Goal: Task Accomplishment & Management: Use online tool/utility

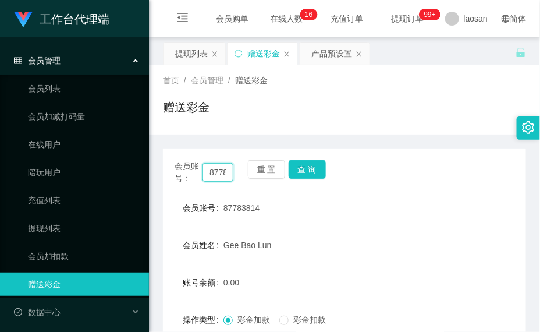
click at [215, 179] on input "87783814" at bounding box center [217, 172] width 30 height 19
click at [309, 171] on button "查 询" at bounding box center [307, 169] width 37 height 19
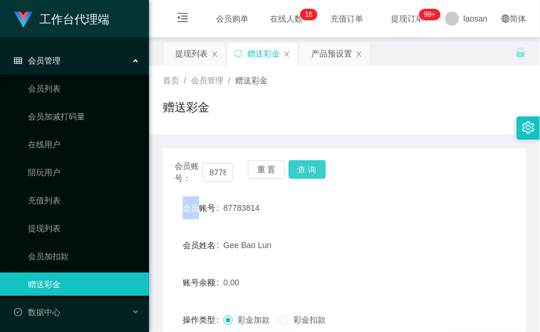
click at [309, 171] on div "会员账号： 87783814 重 置 查 询" at bounding box center [344, 172] width 363 height 24
drag, startPoint x: 309, startPoint y: 171, endPoint x: 269, endPoint y: 257, distance: 94.8
click at [269, 257] on form "会员账号 87783814 会员姓名 [PERSON_NAME] 账号余额 0.00 操作类型 彩金加款 彩金扣款 金额 确 定" at bounding box center [344, 300] width 363 height 209
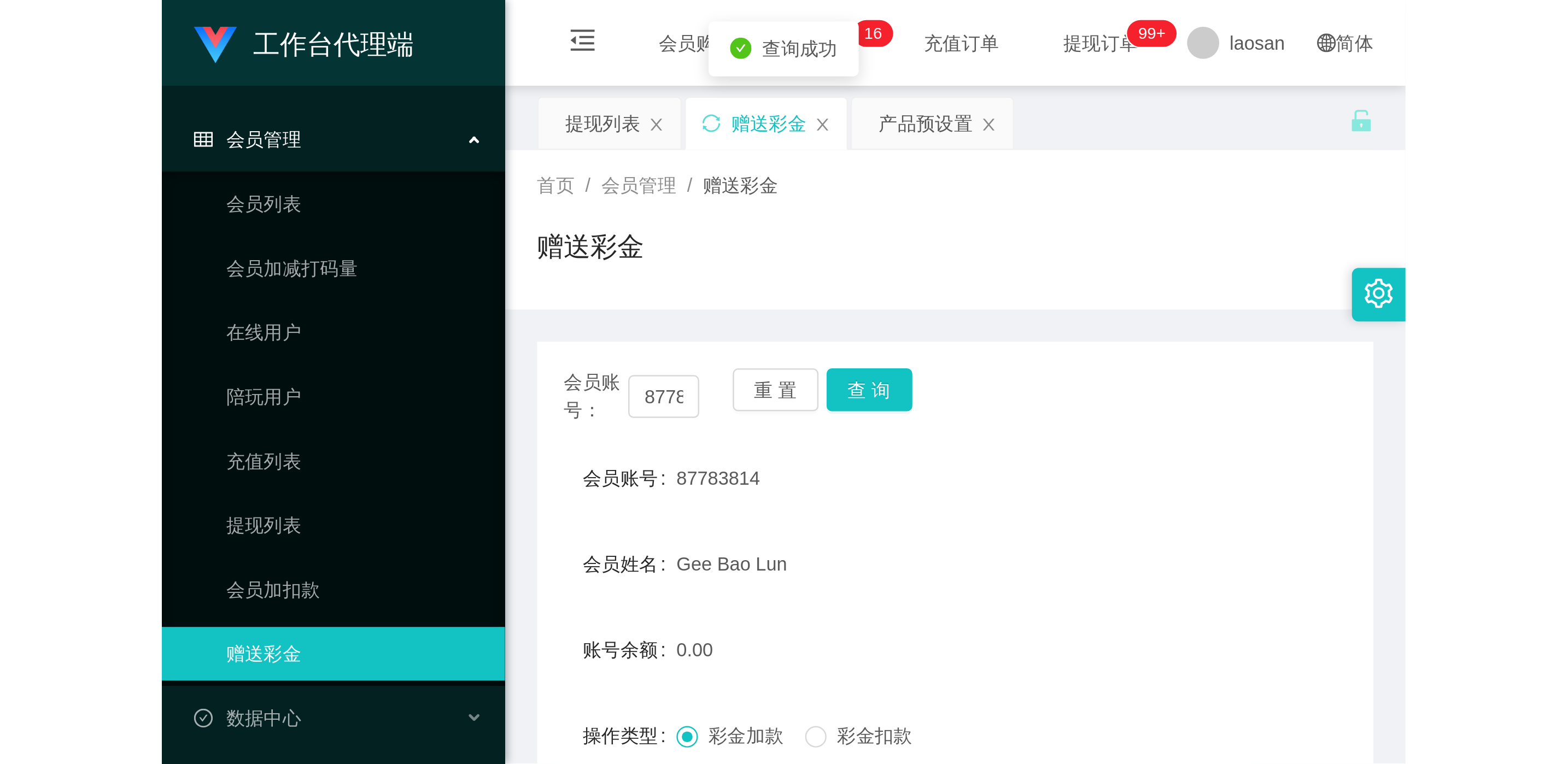
scroll to position [145, 0]
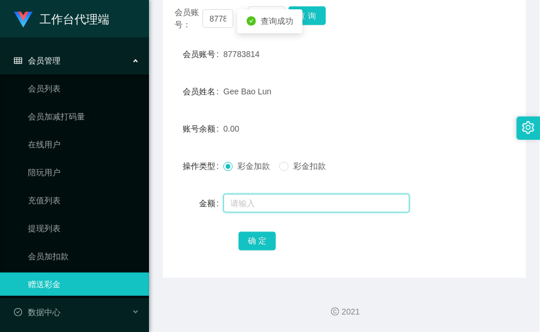
click at [304, 203] on input "text" at bounding box center [316, 203] width 186 height 19
type input "56"
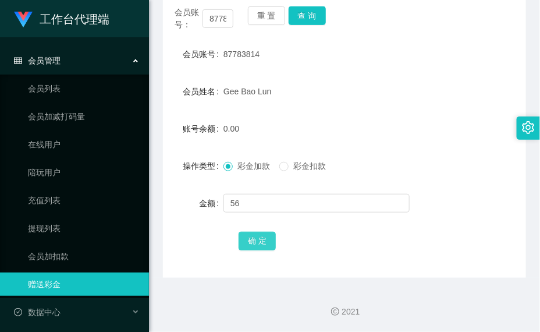
click at [267, 244] on button "确 定" at bounding box center [257, 241] width 37 height 19
click at [264, 112] on form "会员账号 87783814 会员姓名 [PERSON_NAME] 账号余额 56.00 操作类型 彩金加款 彩金扣款 金额 确 定" at bounding box center [344, 146] width 363 height 209
click at [301, 23] on button "查 询" at bounding box center [307, 15] width 37 height 19
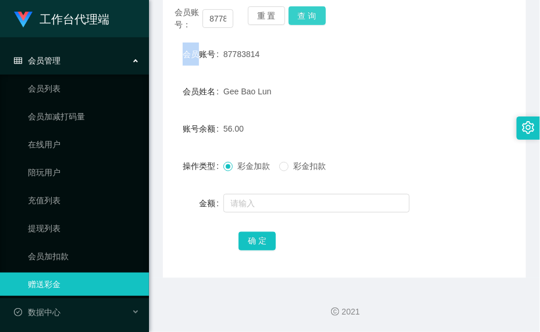
click at [301, 23] on div "重 置 查 询" at bounding box center [277, 18] width 59 height 24
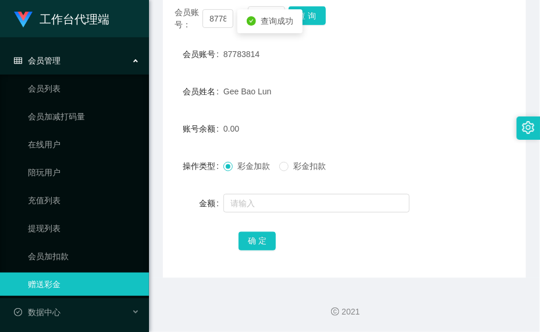
drag, startPoint x: 301, startPoint y: 23, endPoint x: 250, endPoint y: 62, distance: 63.9
click at [251, 62] on div "87783814" at bounding box center [329, 53] width 212 height 23
click at [250, 56] on span "87783814" at bounding box center [241, 53] width 36 height 9
click at [250, 55] on span "87783814" at bounding box center [241, 53] width 36 height 9
copy span "87783814"
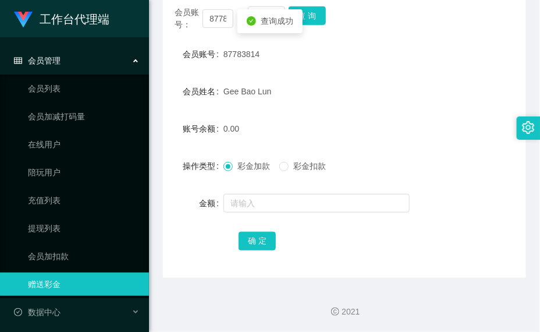
scroll to position [0, 0]
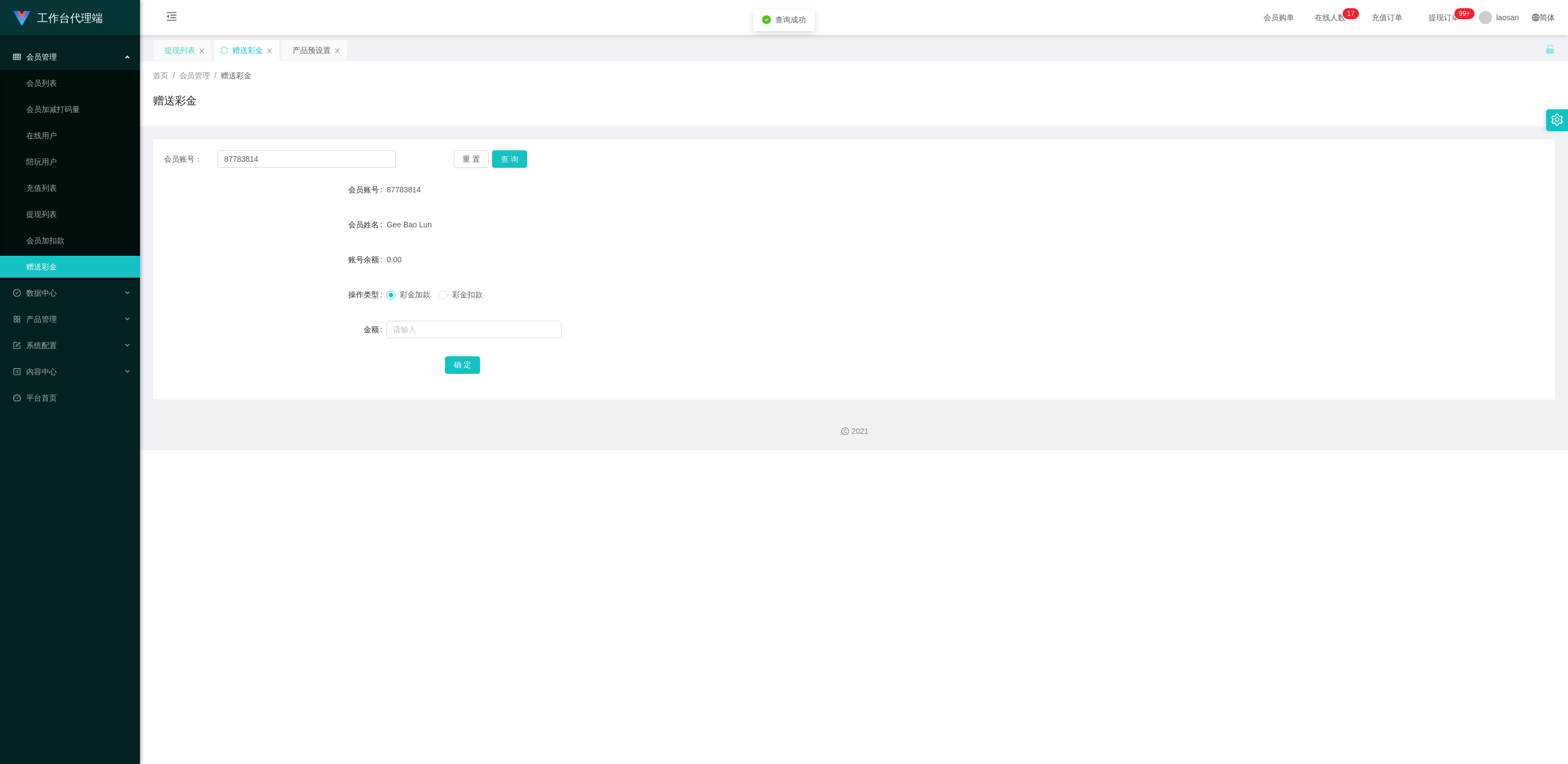
click at [189, 49] on div "提现列表" at bounding box center [179, 50] width 31 height 21
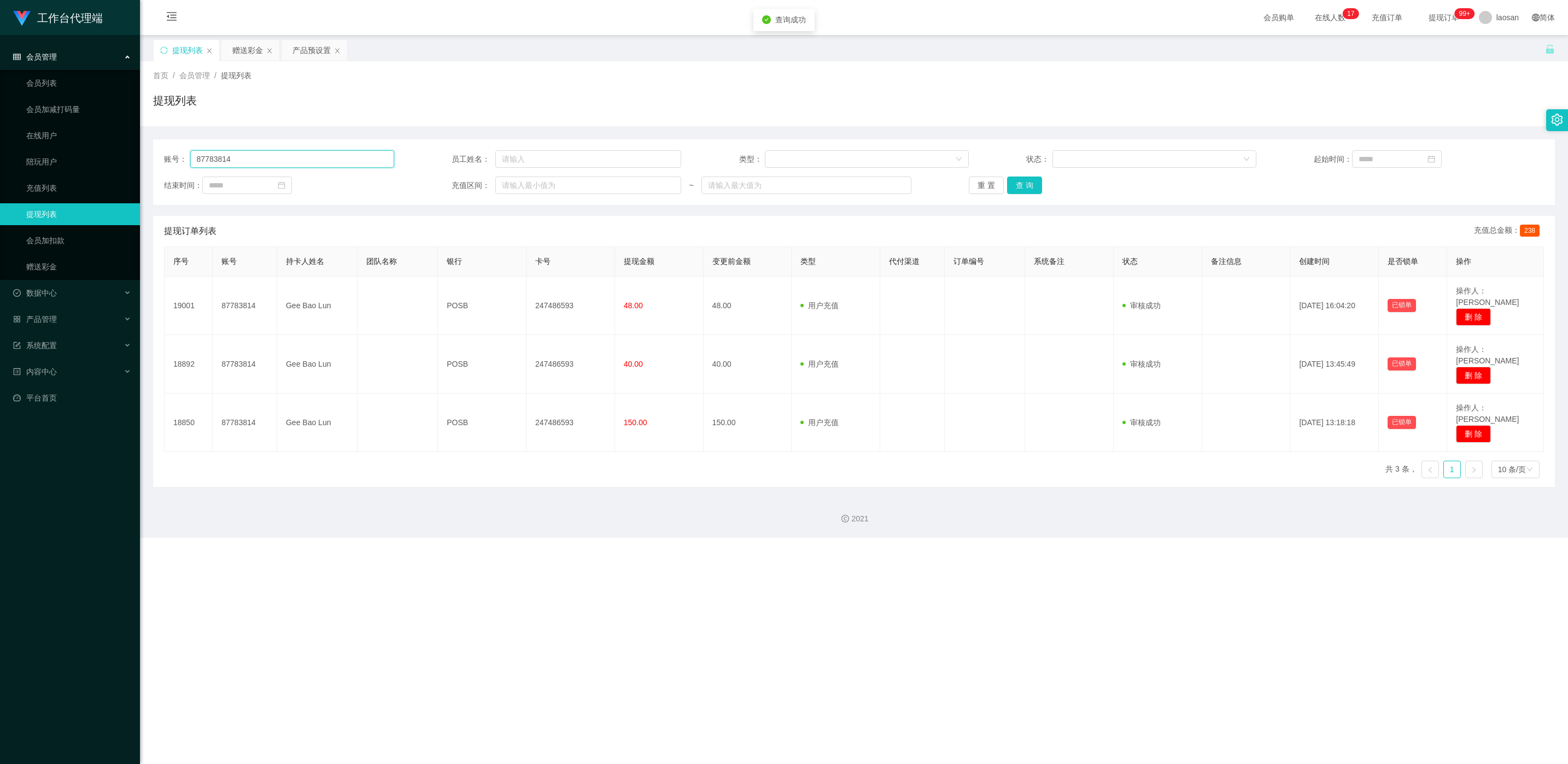
click at [286, 160] on input "87783814" at bounding box center [291, 159] width 204 height 18
click at [506, 193] on button "查 询" at bounding box center [1024, 185] width 35 height 18
click at [506, 193] on div "重 置 查 询" at bounding box center [1083, 185] width 230 height 18
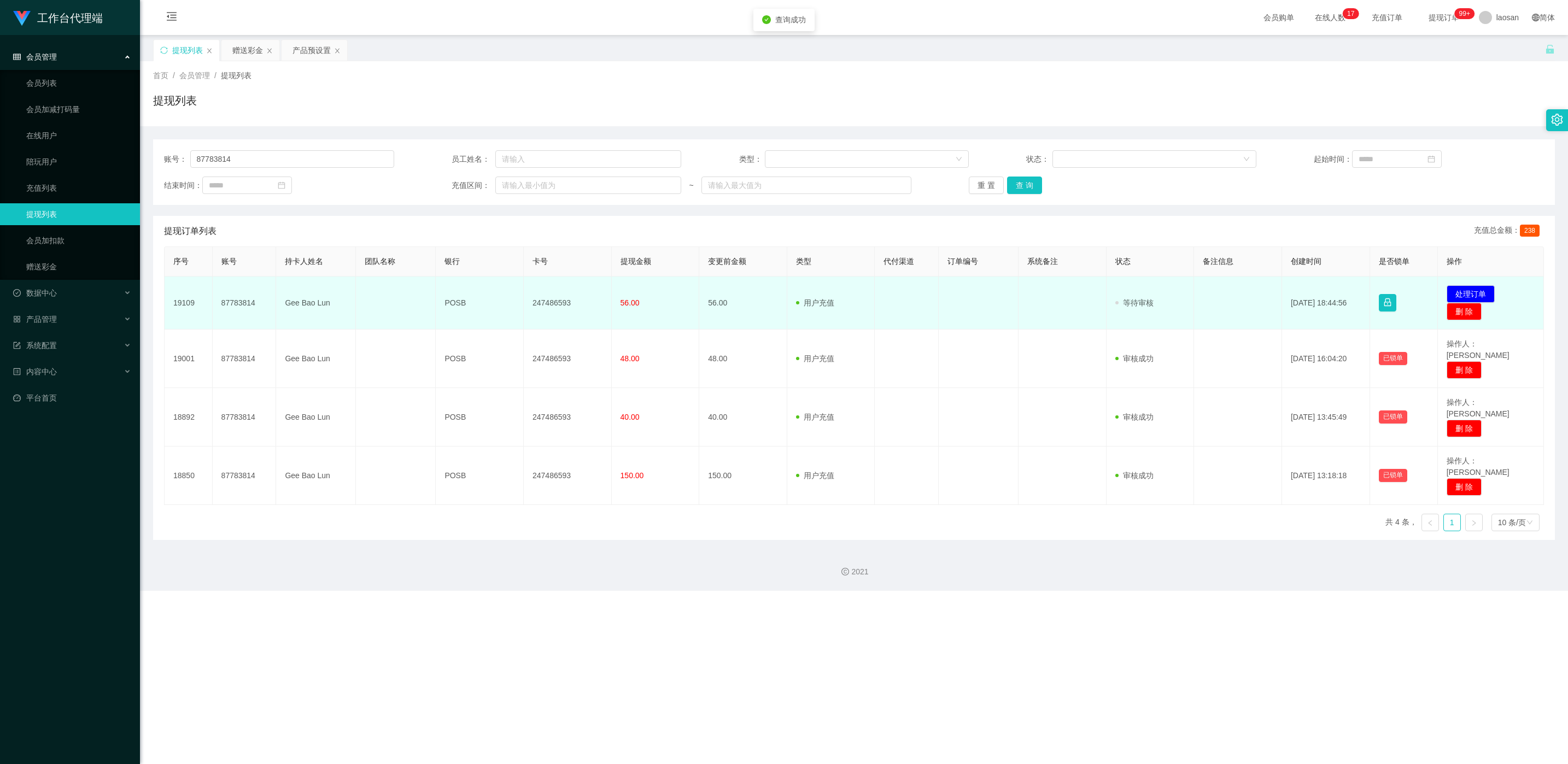
click at [506, 283] on td "发起代付 处理订单 删 除" at bounding box center [1490, 303] width 106 height 53
click at [506, 288] on button "处理订单" at bounding box center [1469, 294] width 48 height 18
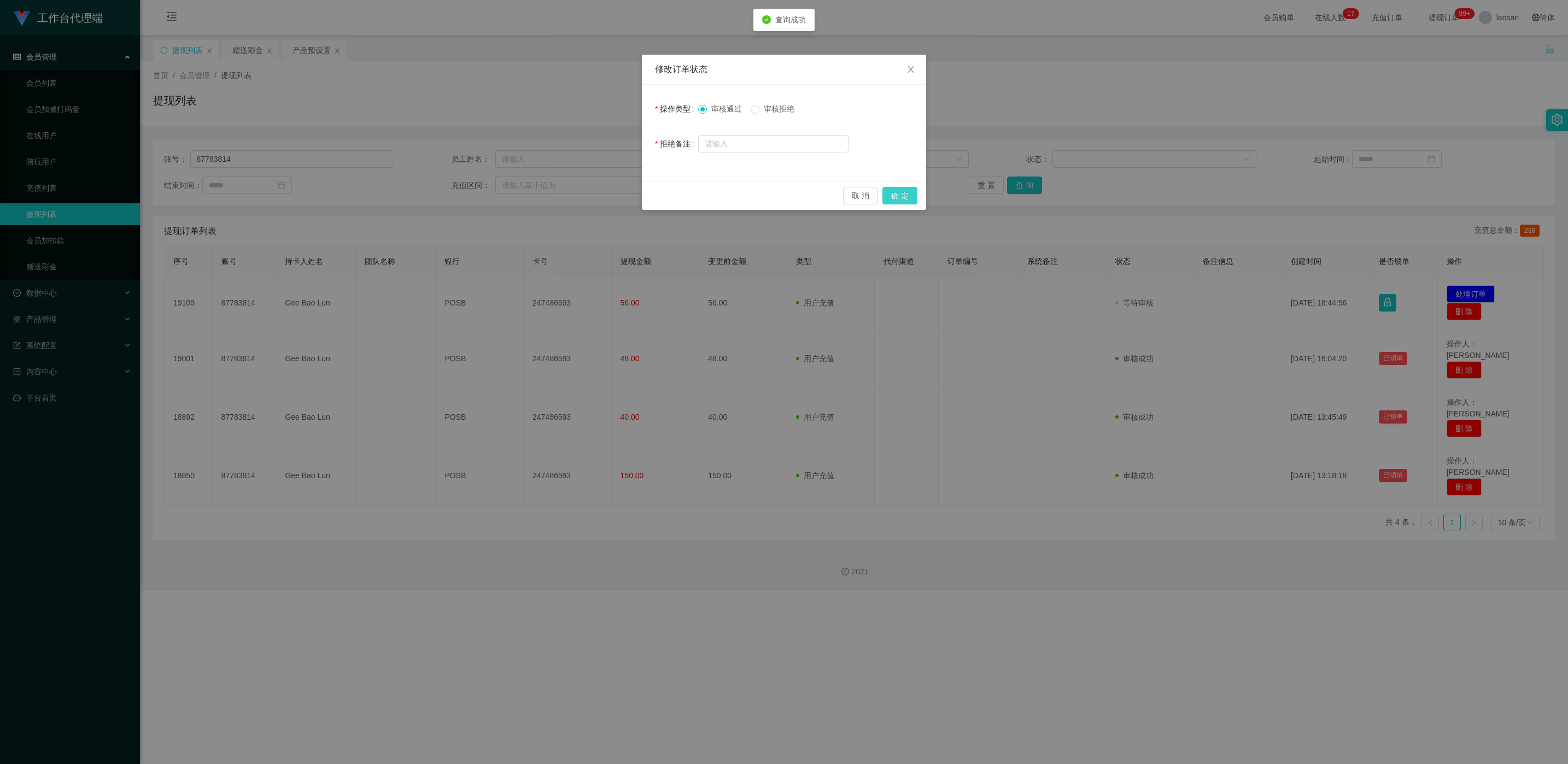
click at [506, 195] on button "确 定" at bounding box center [899, 195] width 35 height 18
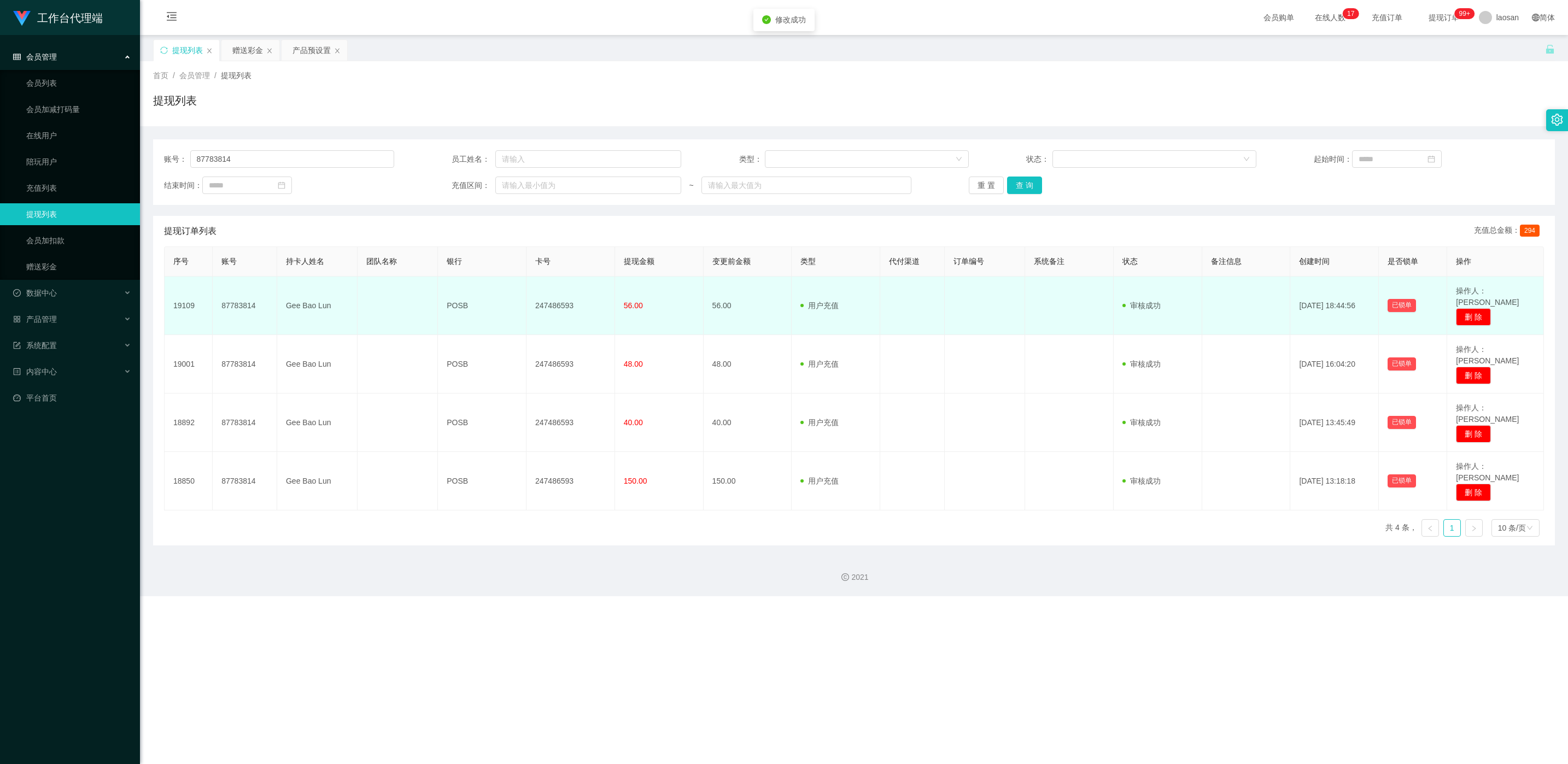
click at [506, 295] on td "247486593" at bounding box center [570, 305] width 88 height 58
copy td "247486593"
